Goal: Task Accomplishment & Management: Use online tool/utility

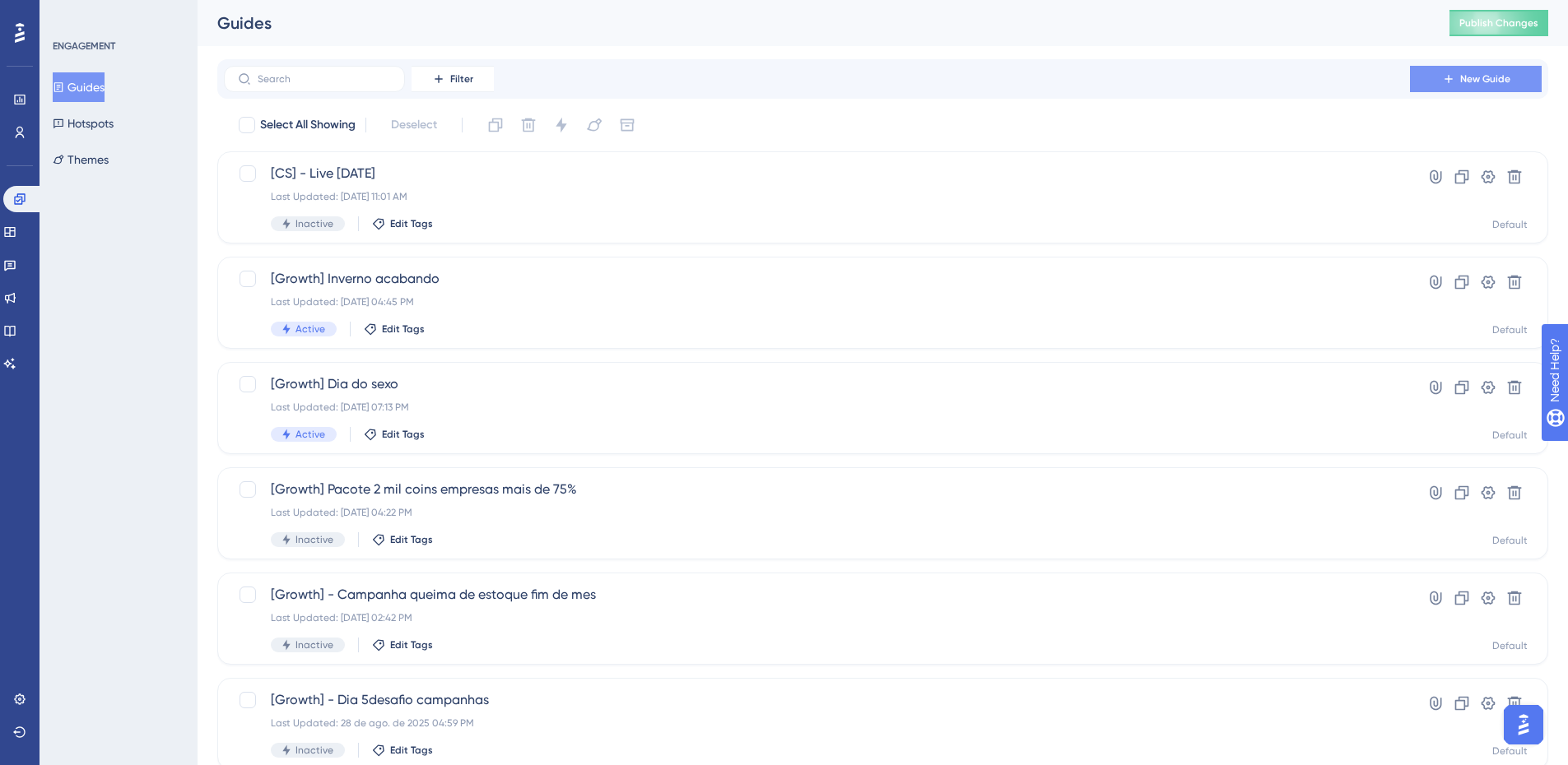
click at [1480, 75] on span "New Guide" at bounding box center [1485, 79] width 50 height 13
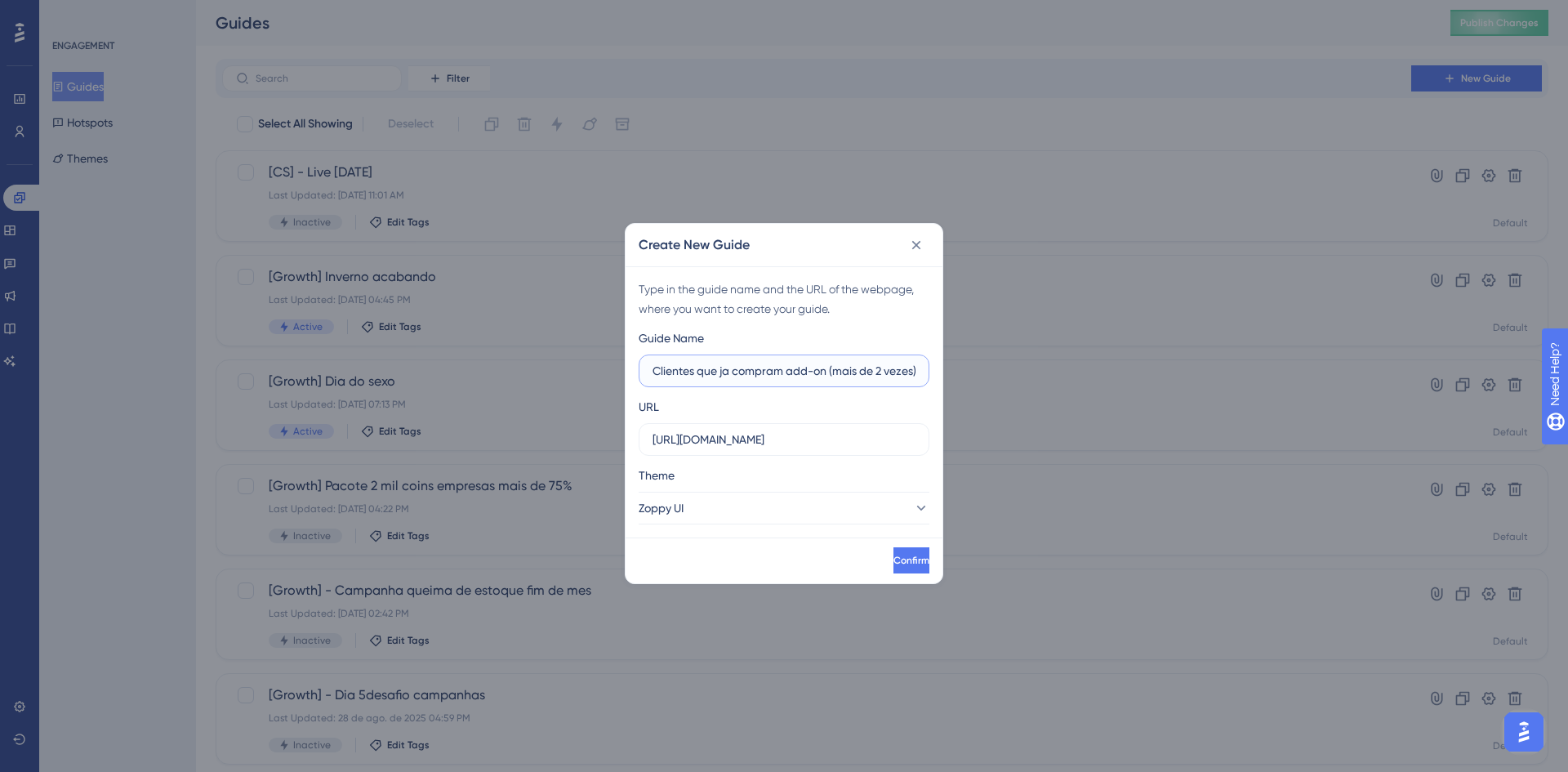
scroll to position [0, 60]
type input "[Growth] - Clientes que ja compram add-on (mais de 2 vezes)"
click at [861, 497] on button "Zoppy UI" at bounding box center [784, 508] width 291 height 33
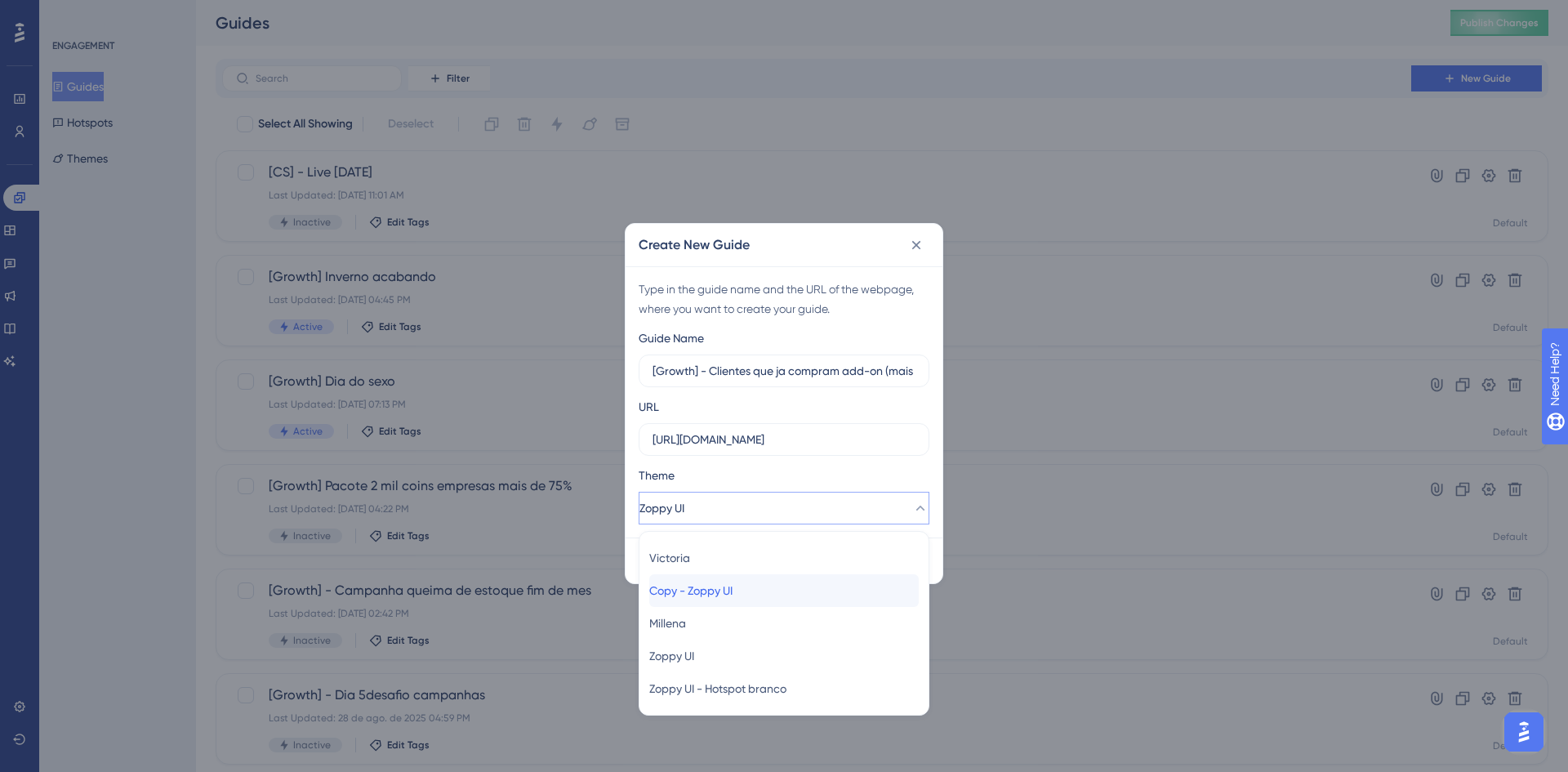
click at [762, 596] on div "Copy - Zoppy UI Copy - Zoppy UI" at bounding box center [783, 590] width 270 height 33
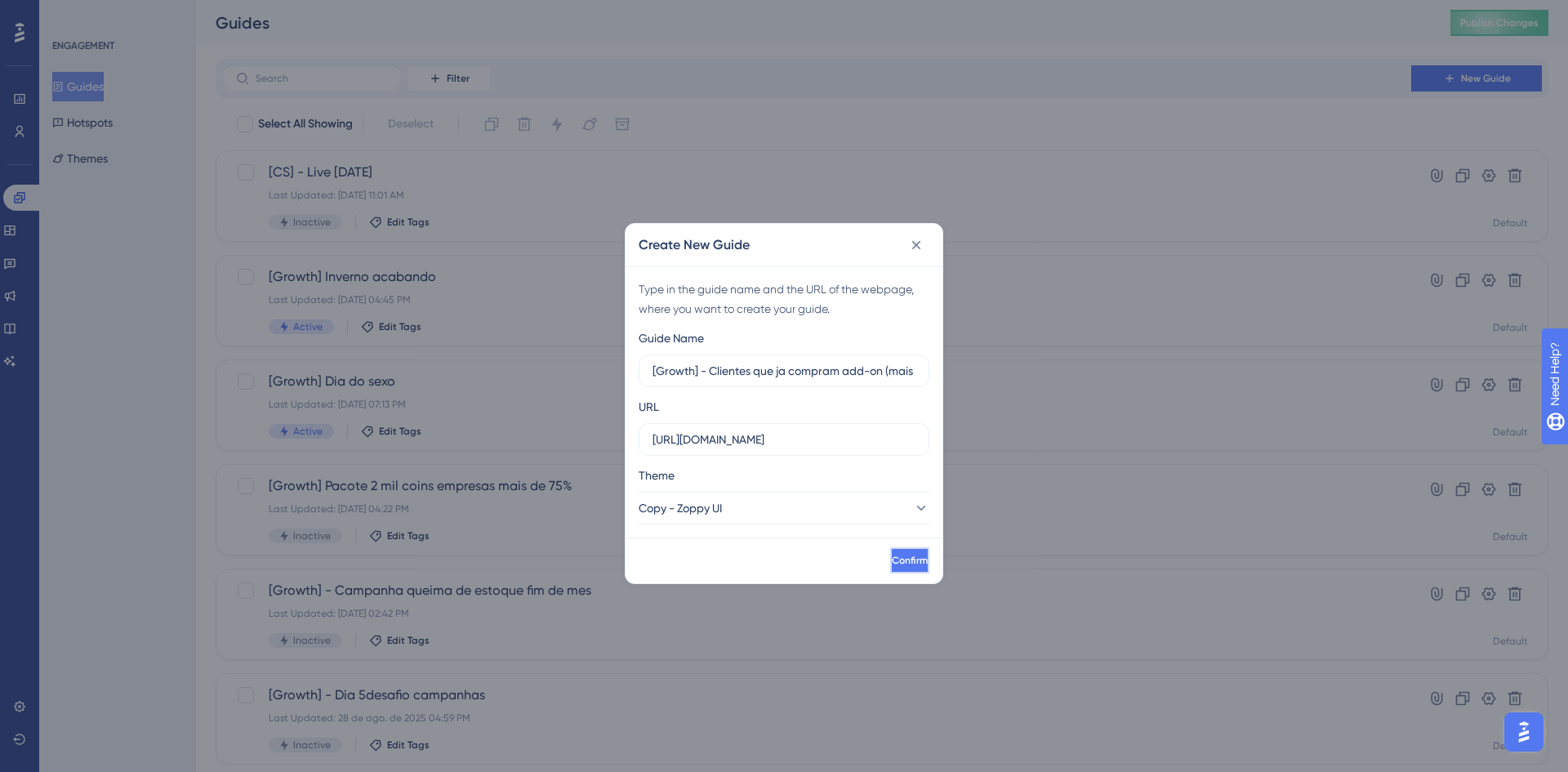
click at [892, 566] on span "Confirm" at bounding box center [909, 560] width 36 height 13
